Goal: Information Seeking & Learning: Learn about a topic

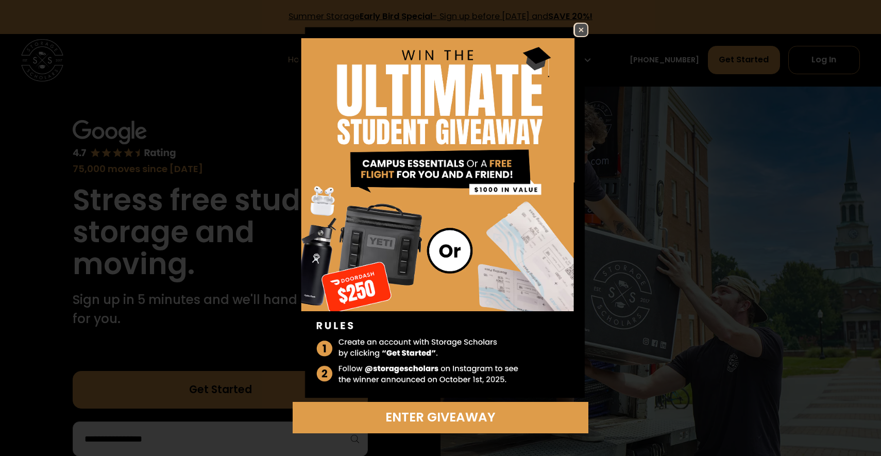
click at [568, 35] on img at bounding box center [440, 212] width 295 height 379
click at [583, 33] on img at bounding box center [581, 30] width 12 height 12
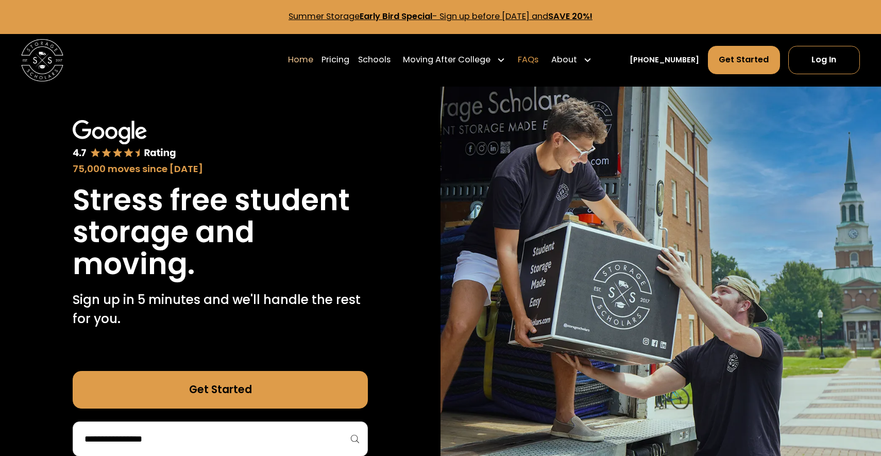
click at [538, 61] on link "FAQs" at bounding box center [528, 59] width 21 height 29
